Goal: Find specific page/section: Find specific page/section

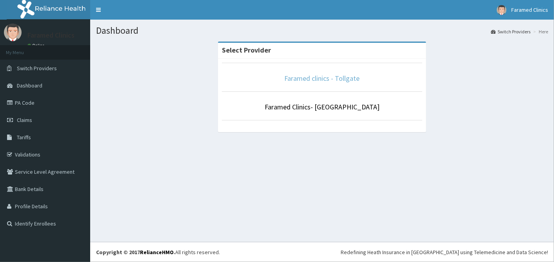
click at [318, 79] on link "Faramed clinics - Tollgate" at bounding box center [322, 78] width 75 height 9
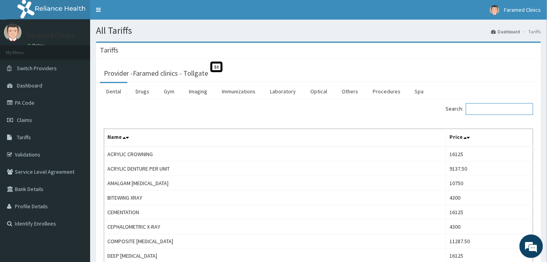
click at [480, 112] on input "Search:" at bounding box center [499, 109] width 67 height 12
click at [379, 93] on link "Procedures" at bounding box center [387, 91] width 40 height 16
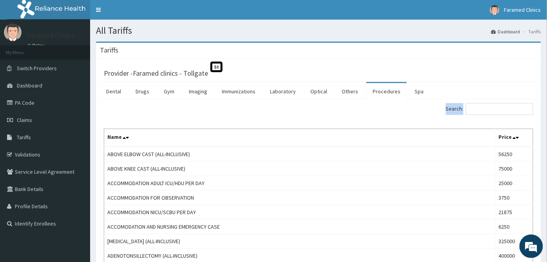
click at [489, 112] on div "Search:" at bounding box center [429, 110] width 209 height 14
click at [489, 112] on input "Search:" at bounding box center [499, 109] width 67 height 12
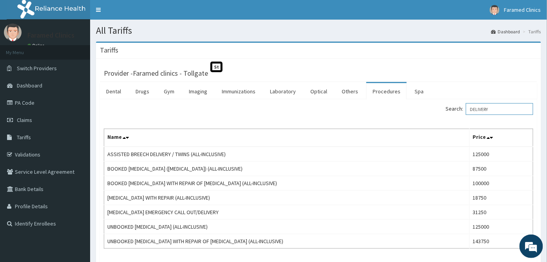
scroll to position [56, 0]
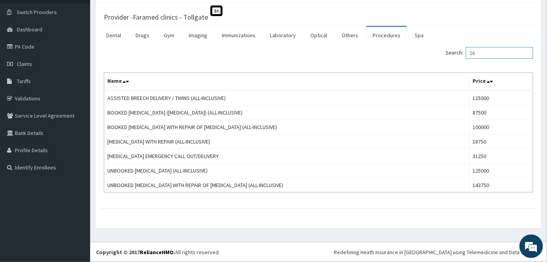
type input "D"
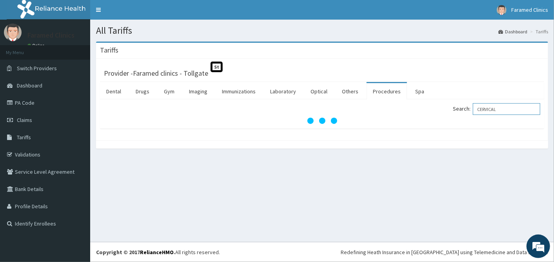
type input "CERVICAL"
